Goal: Task Accomplishment & Management: Manage account settings

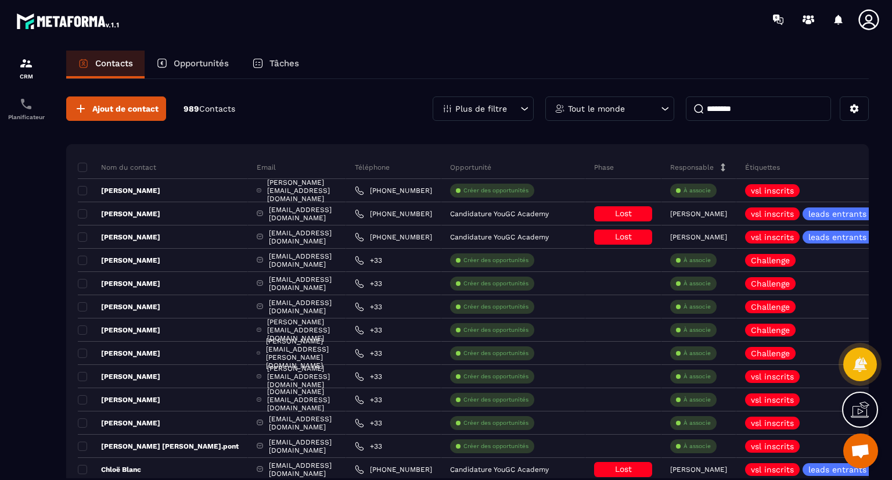
drag, startPoint x: 777, startPoint y: 107, endPoint x: 702, endPoint y: 104, distance: 75.0
click at [702, 104] on input "********" at bounding box center [758, 108] width 145 height 24
click at [607, 107] on p "Tout le monde" at bounding box center [596, 109] width 57 height 8
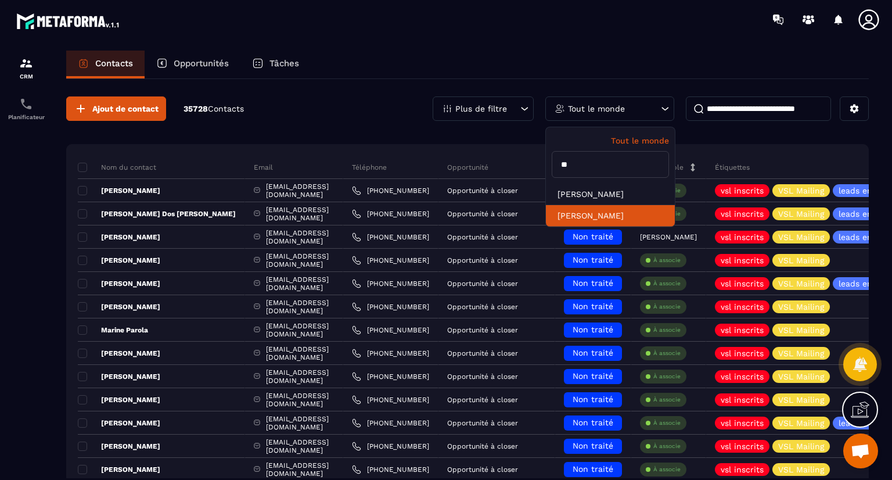
click at [587, 217] on li "[PERSON_NAME]" at bounding box center [610, 215] width 129 height 21
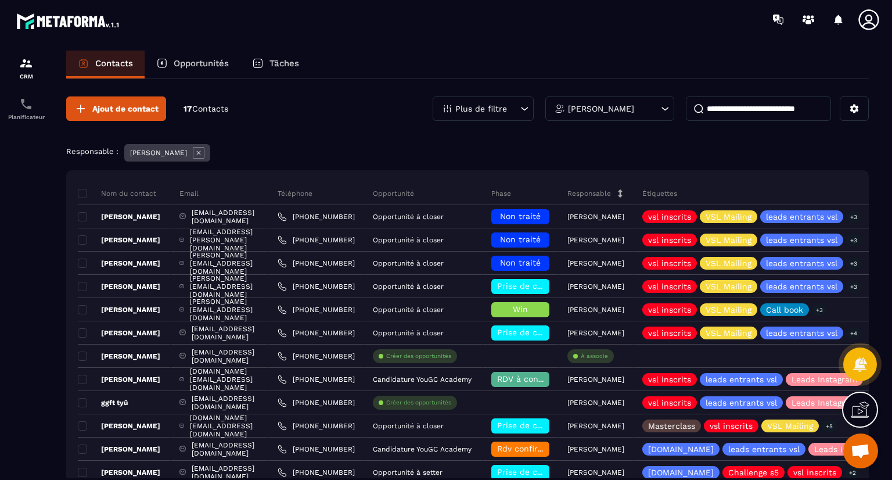
drag, startPoint x: 892, startPoint y: 234, endPoint x: 892, endPoint y: 321, distance: 87.1
click at [892, 321] on section "CRM Planificateur Contacts Opportunités Tâches Ajout de contact 17 Contacts Plu…" at bounding box center [446, 276] width 892 height 474
click at [258, 196] on div "Email" at bounding box center [220, 193] width 98 height 23
click at [725, 112] on input at bounding box center [758, 108] width 145 height 24
paste input "**********"
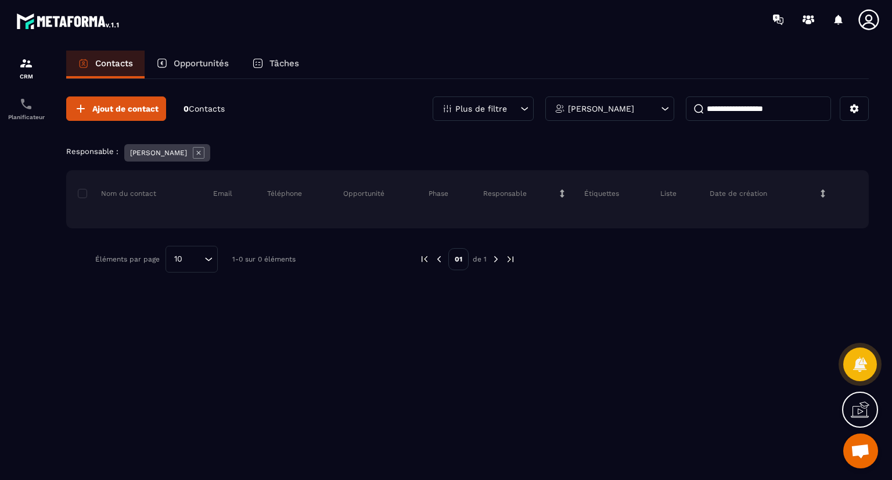
type input "**********"
click at [623, 110] on p "[PERSON_NAME]" at bounding box center [601, 109] width 66 height 8
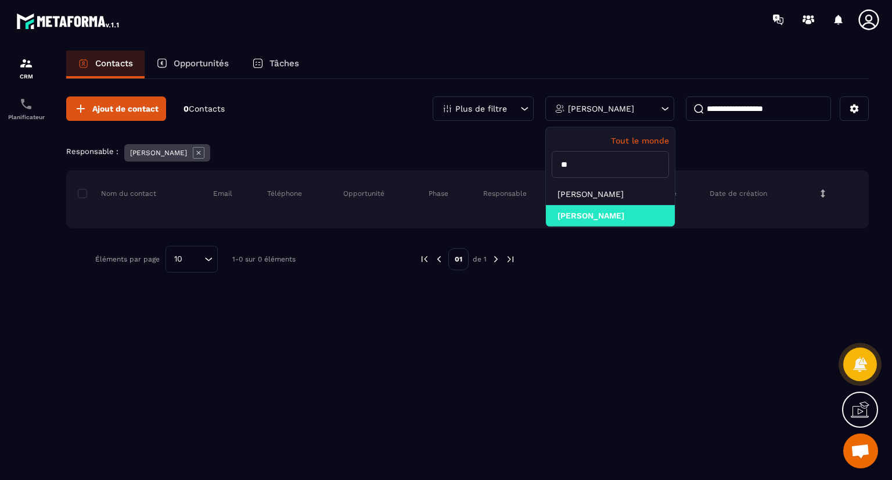
click at [619, 139] on p "Tout le monde" at bounding box center [610, 140] width 117 height 9
click at [634, 138] on p "Tout le monde" at bounding box center [610, 140] width 117 height 9
click at [709, 145] on div "Responsable : [PERSON_NAME]" at bounding box center [467, 154] width 803 height 20
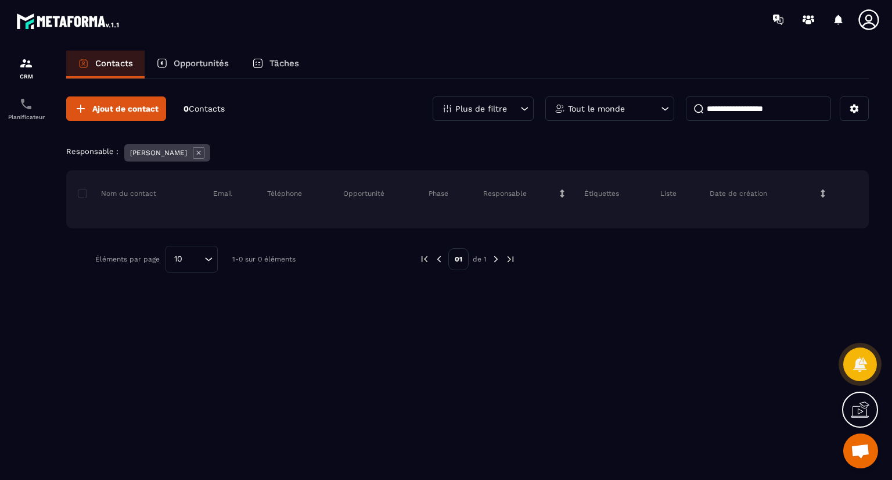
click at [790, 116] on input "**********" at bounding box center [758, 108] width 145 height 24
click at [218, 110] on span "Contacts" at bounding box center [207, 108] width 36 height 9
click at [200, 105] on span "Contacts" at bounding box center [207, 108] width 36 height 9
drag, startPoint x: 790, startPoint y: 112, endPoint x: 685, endPoint y: 113, distance: 105.1
click at [685, 113] on div "**********" at bounding box center [651, 108] width 436 height 24
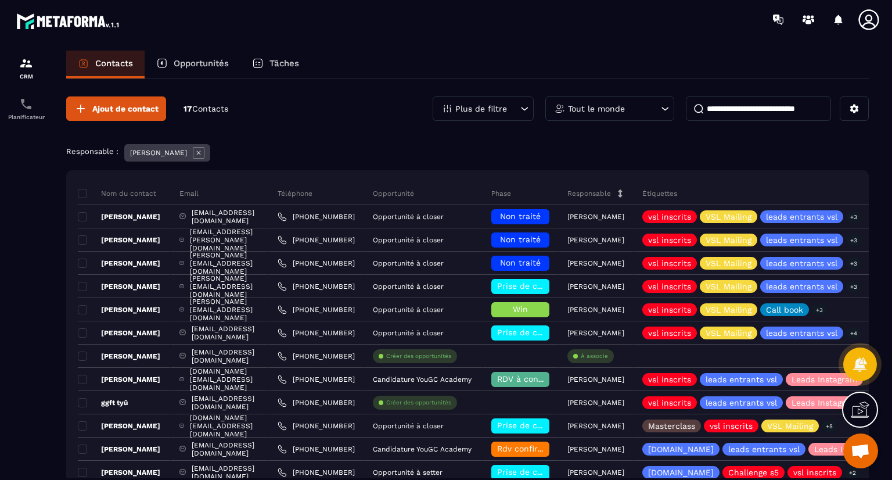
click at [753, 106] on input at bounding box center [758, 108] width 145 height 24
click at [213, 107] on span "Contacts" at bounding box center [210, 108] width 36 height 9
click at [209, 59] on p "Opportunités" at bounding box center [201, 63] width 55 height 10
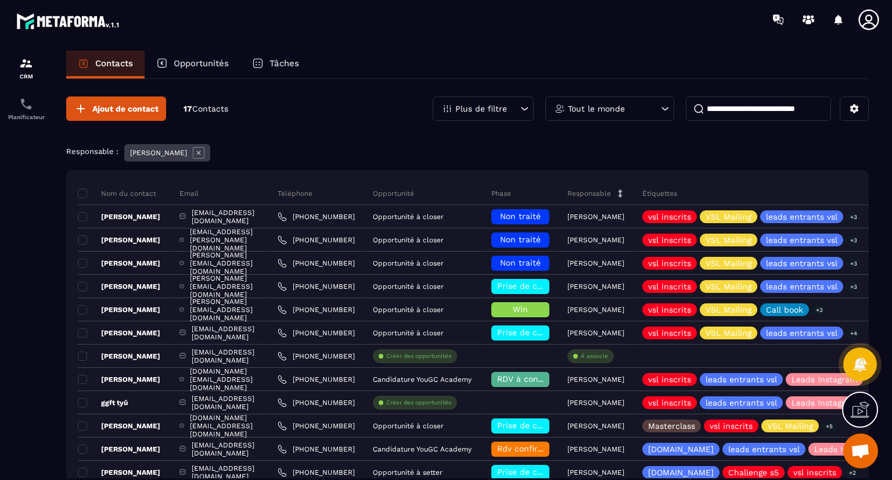
click at [210, 59] on p "Opportunités" at bounding box center [201, 63] width 55 height 10
click at [740, 112] on input at bounding box center [758, 108] width 145 height 24
paste input "**********"
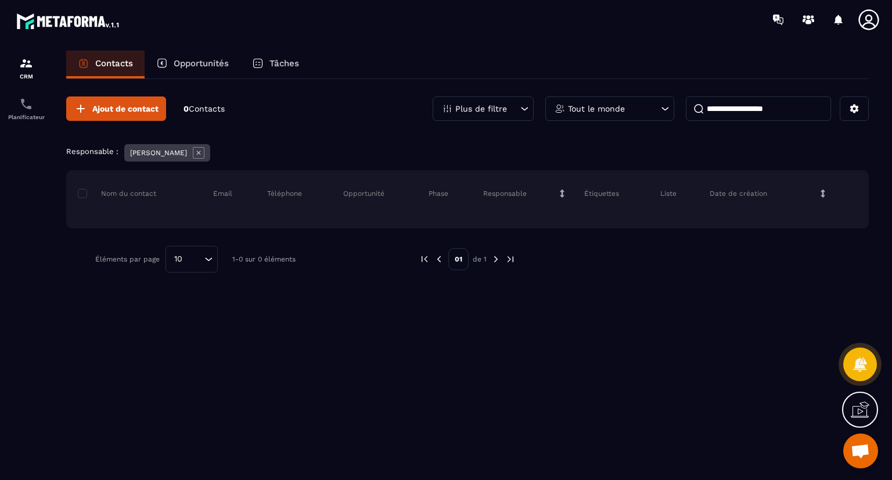
type input "**********"
click at [495, 257] on img at bounding box center [496, 259] width 10 height 10
click at [199, 107] on span "Contacts" at bounding box center [207, 108] width 36 height 9
click at [195, 155] on icon at bounding box center [199, 153] width 12 height 12
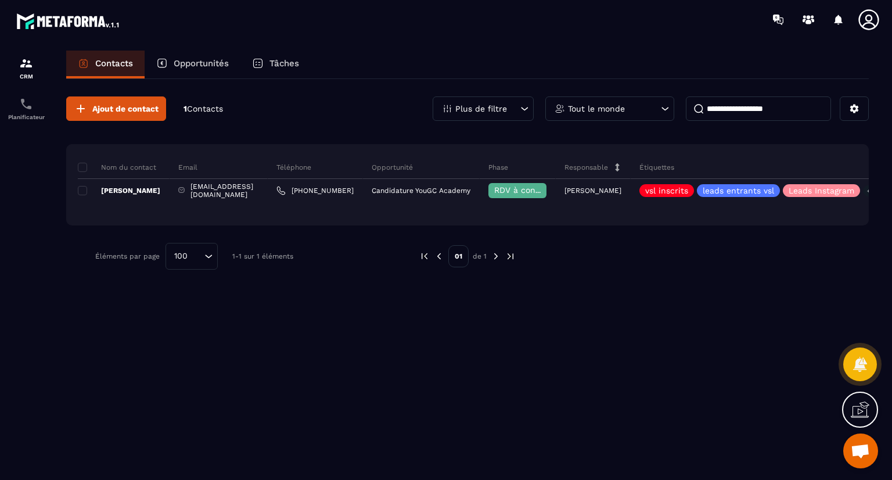
drag, startPoint x: 809, startPoint y: 119, endPoint x: 694, endPoint y: 107, distance: 115.6
click at [694, 107] on input "**********" at bounding box center [758, 108] width 145 height 24
click at [592, 109] on p "Tout le monde" at bounding box center [596, 109] width 57 height 8
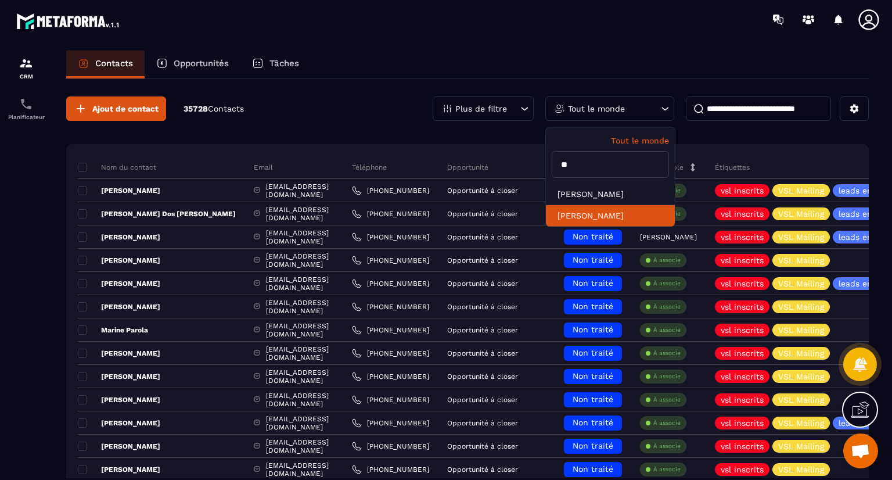
click at [591, 212] on li "[PERSON_NAME]" at bounding box center [610, 215] width 129 height 21
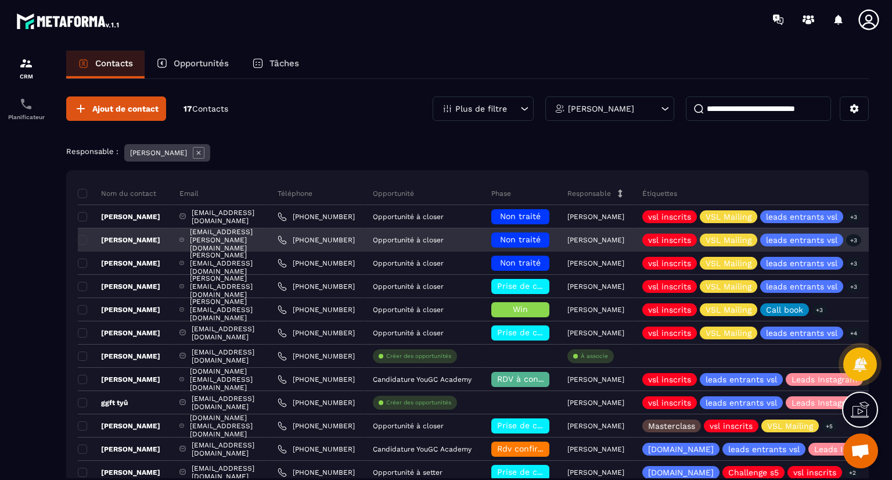
click at [131, 240] on p "[PERSON_NAME]" at bounding box center [119, 239] width 82 height 9
click at [541, 237] on span "Non traité" at bounding box center [520, 239] width 41 height 9
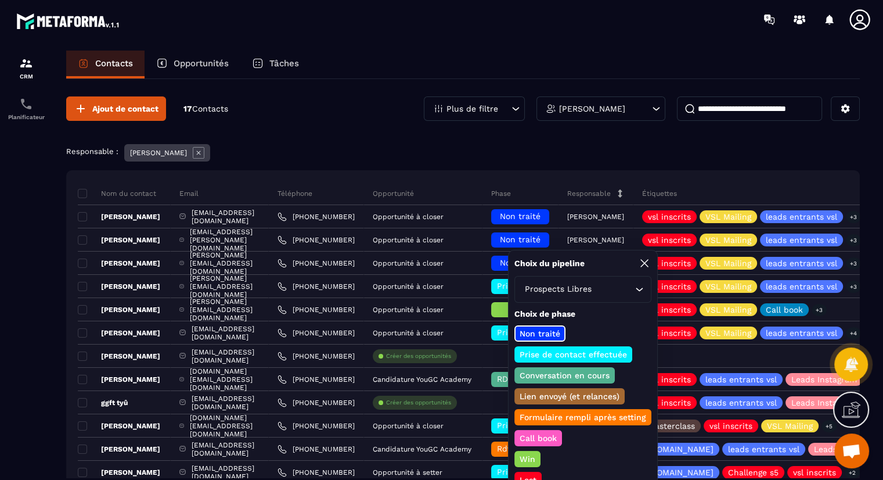
click at [582, 350] on p "Prise de contact effectuée" at bounding box center [573, 354] width 111 height 12
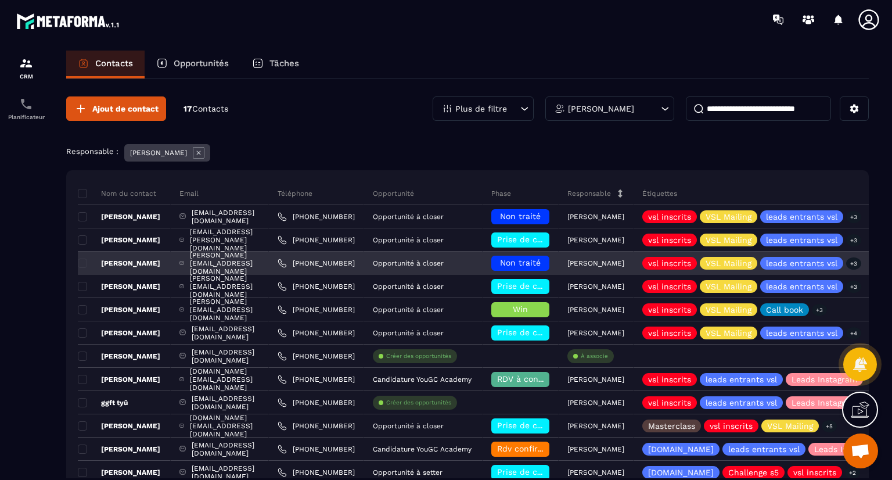
click at [549, 257] on div "Non traité" at bounding box center [520, 263] width 58 height 15
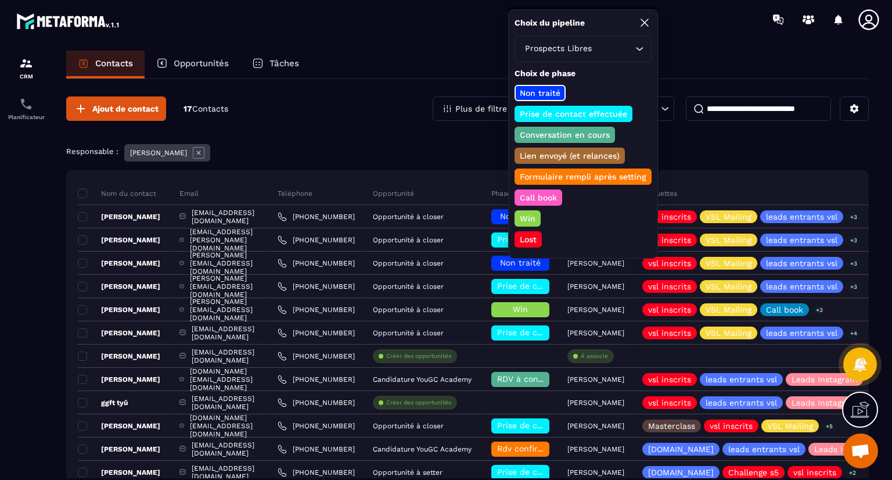
click at [555, 110] on p "Prise de contact effectuée" at bounding box center [573, 114] width 111 height 12
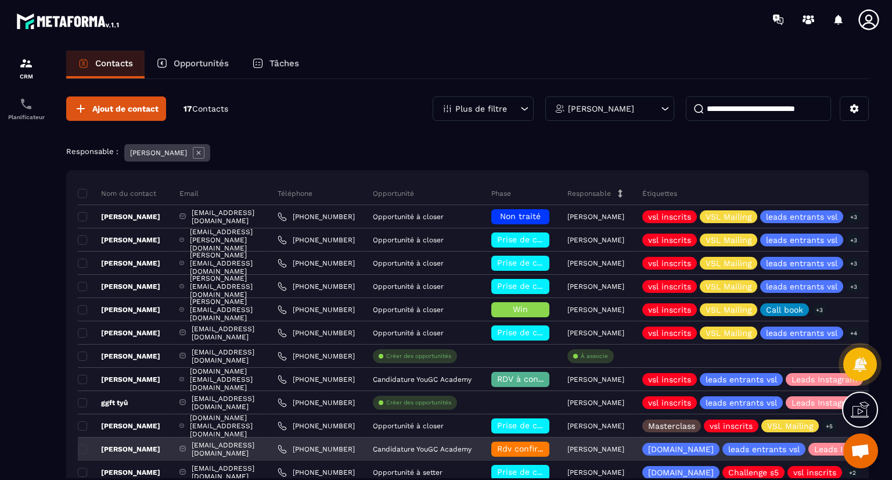
click at [563, 450] on span "Rdv confirmé ✅" at bounding box center [530, 448] width 66 height 9
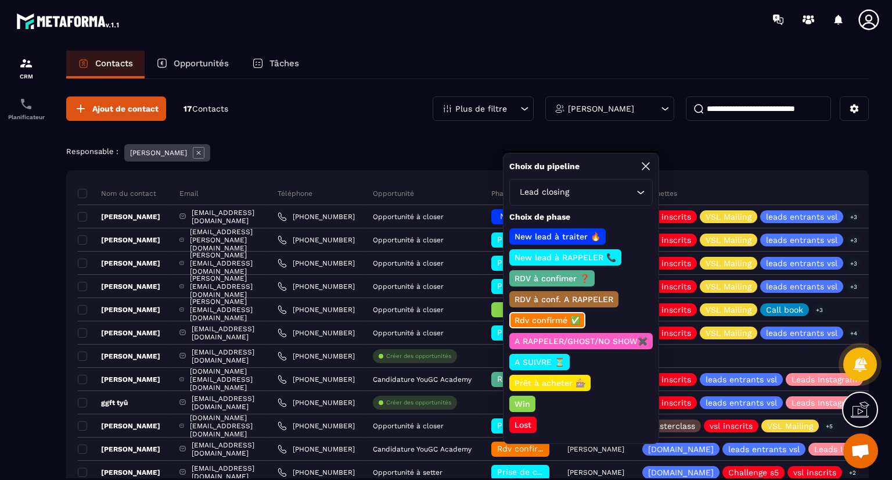
click at [382, 107] on div "Ajout de contact 17 Contacts Plus de filtre [PERSON_NAME]" at bounding box center [467, 108] width 803 height 24
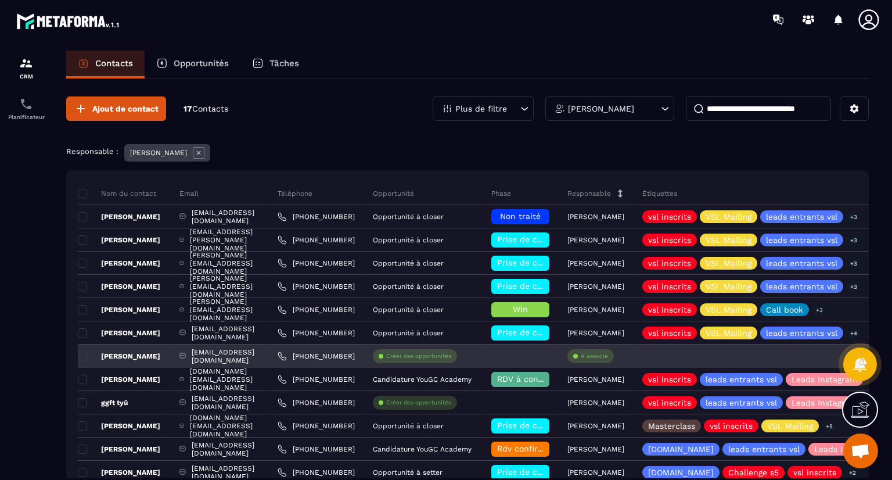
click at [451, 353] on p "Créer des opportunités" at bounding box center [418, 356] width 65 height 8
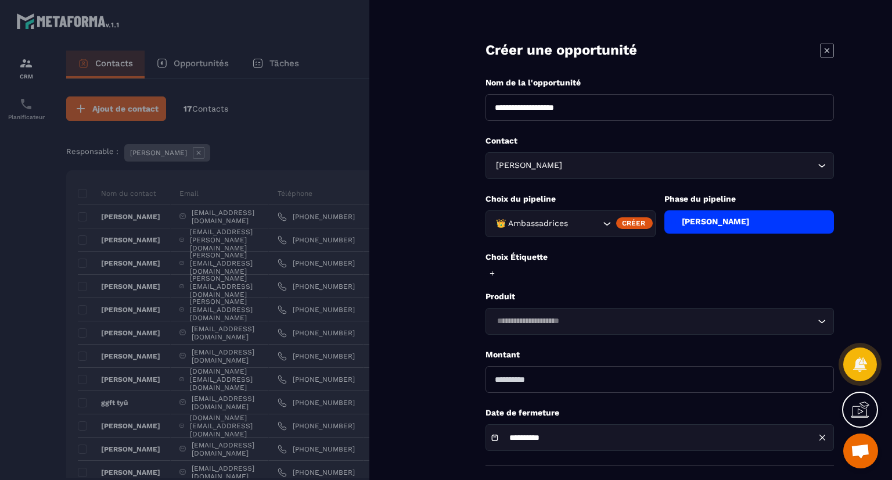
click at [822, 46] on icon at bounding box center [827, 51] width 14 height 14
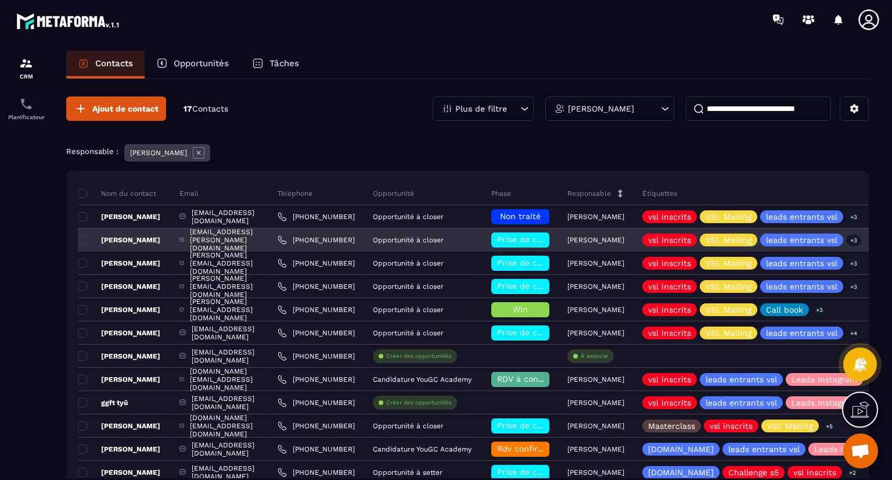
click at [444, 239] on p "Opportunité à closer" at bounding box center [408, 240] width 71 height 8
click at [624, 236] on p "[PERSON_NAME]" at bounding box center [595, 240] width 57 height 8
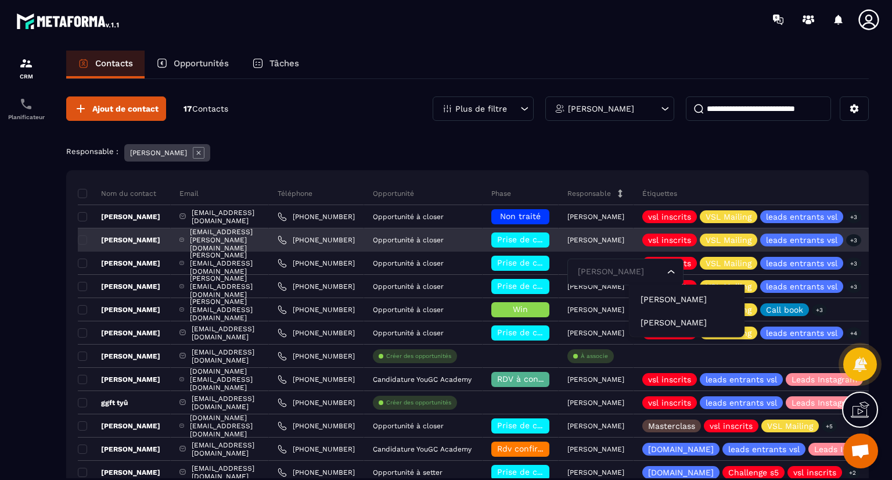
click at [132, 236] on p "[PERSON_NAME]" at bounding box center [119, 239] width 82 height 9
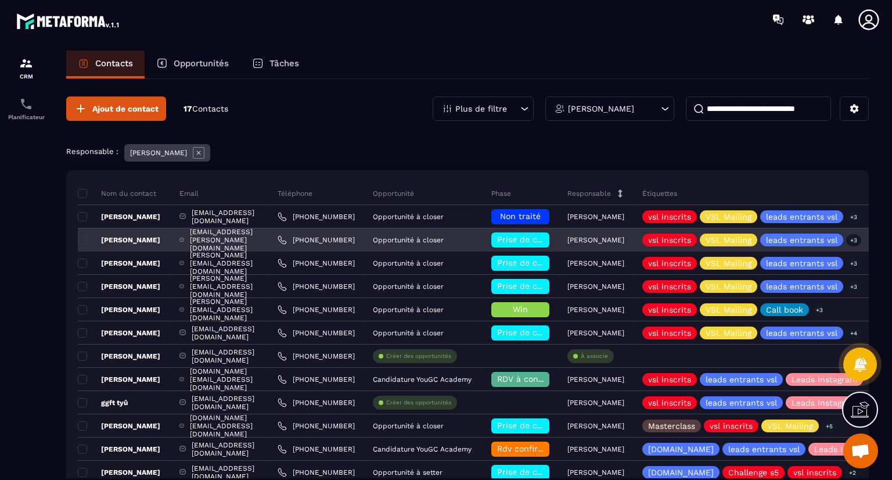
click at [132, 236] on p "[PERSON_NAME]" at bounding box center [119, 239] width 82 height 9
click at [85, 239] on span at bounding box center [82, 239] width 9 height 9
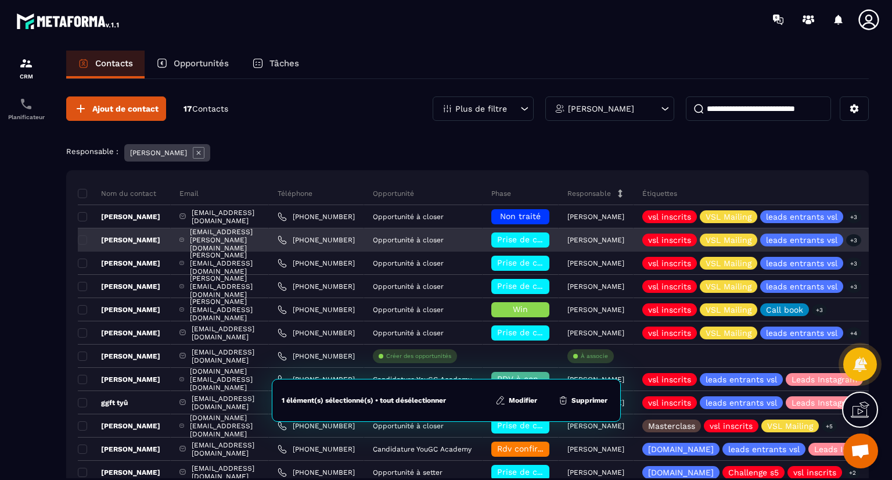
click at [132, 236] on p "[PERSON_NAME]" at bounding box center [119, 239] width 82 height 9
click at [79, 240] on span at bounding box center [82, 239] width 9 height 9
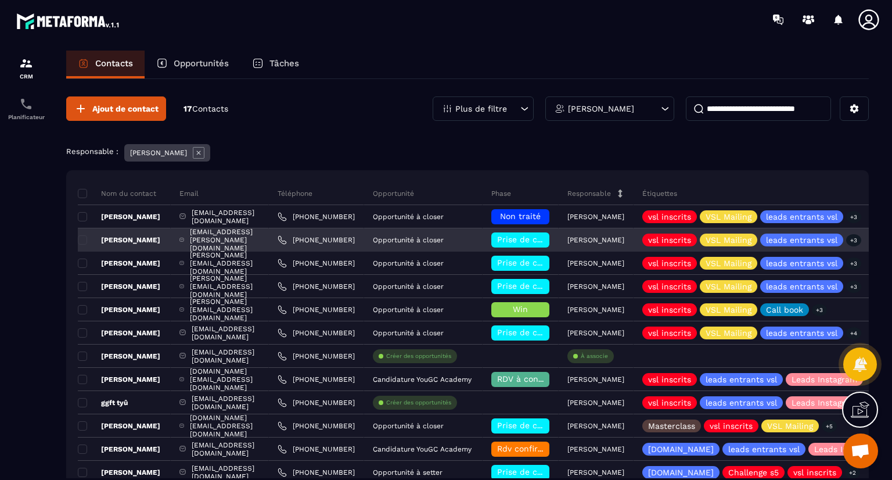
click at [123, 238] on p "[PERSON_NAME]" at bounding box center [119, 239] width 82 height 9
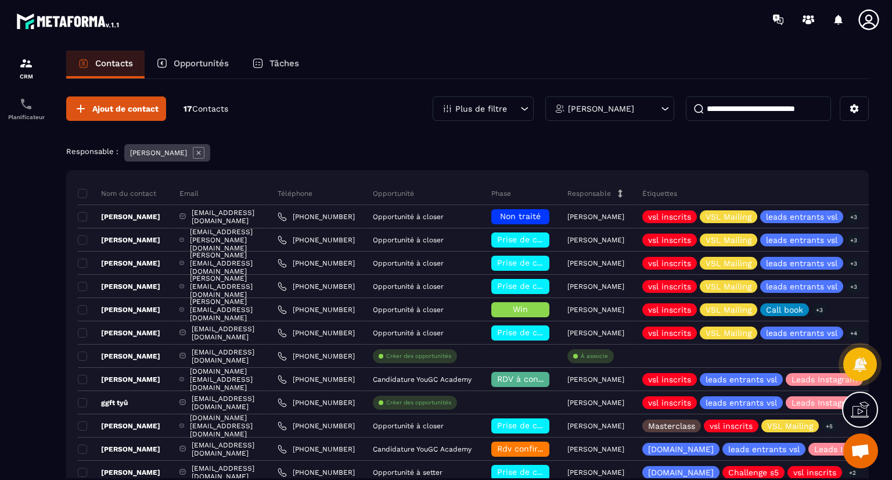
click at [214, 107] on span "Contacts" at bounding box center [210, 108] width 36 height 9
click at [210, 66] on p "Opportunités" at bounding box center [201, 63] width 55 height 10
